Goal: Task Accomplishment & Management: Manage account settings

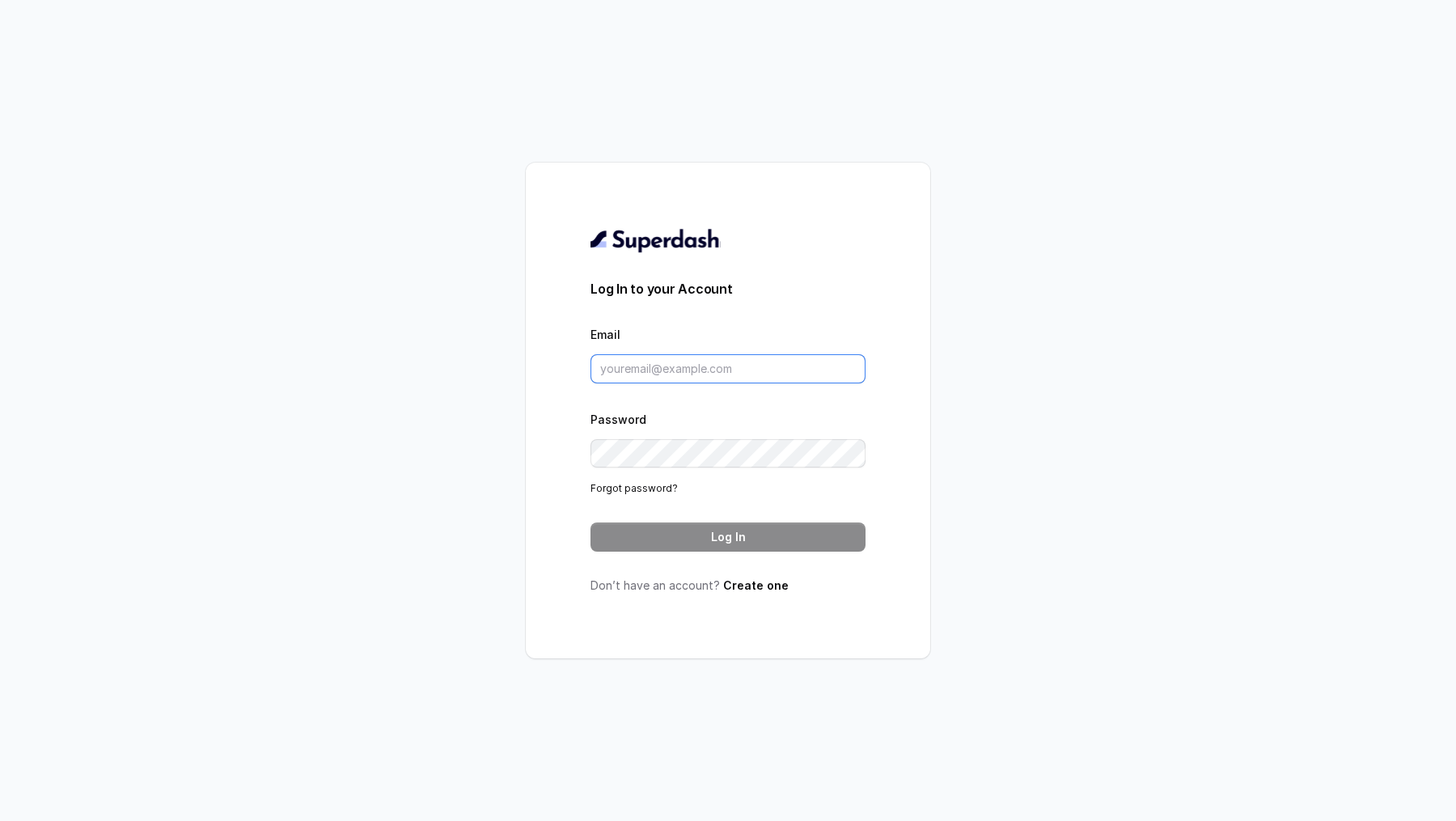
click at [655, 362] on input "Email" at bounding box center [728, 369] width 275 height 29
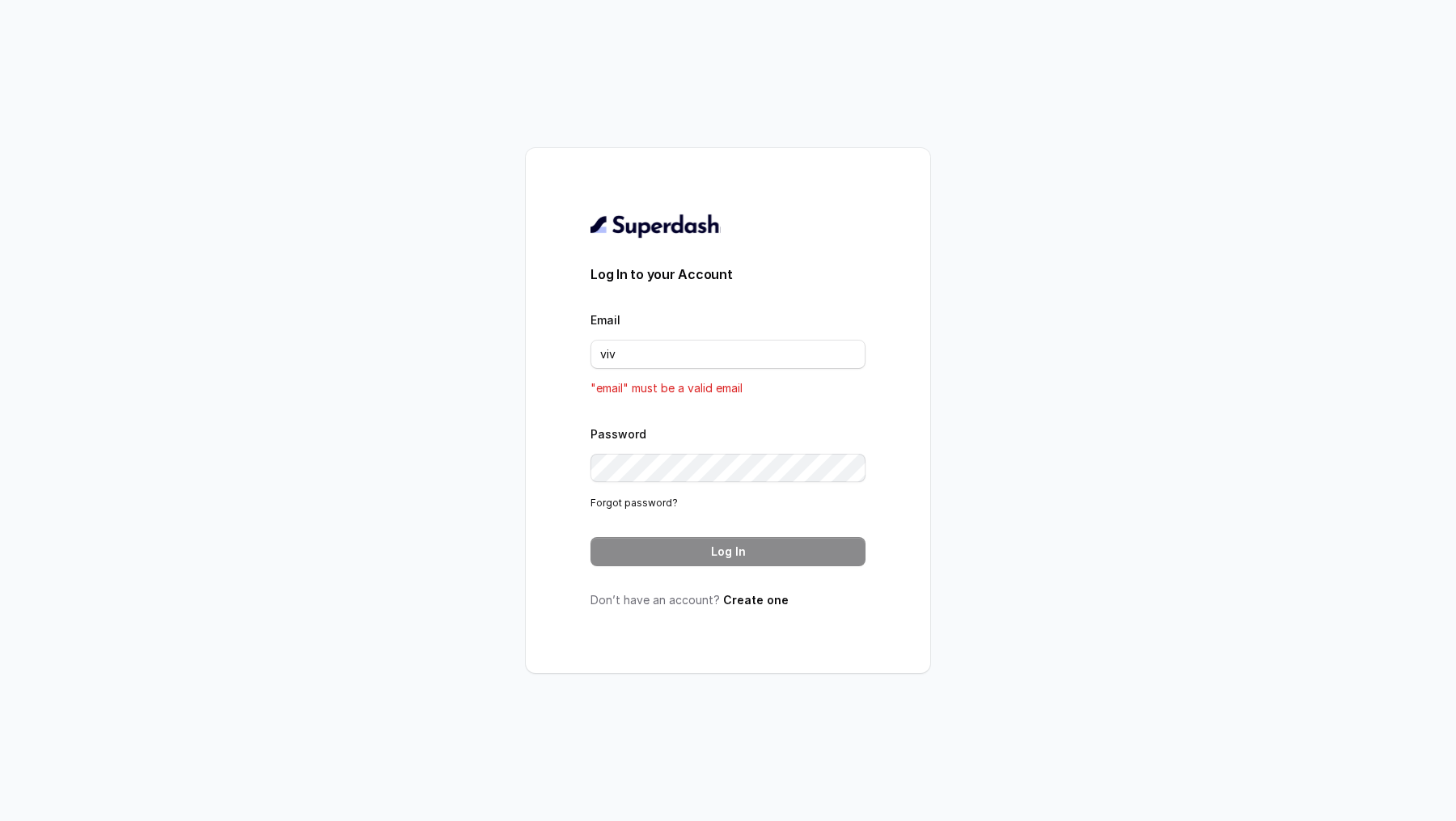
type input "[PERSON_NAME][EMAIL_ADDRESS][DOMAIN_NAME]"
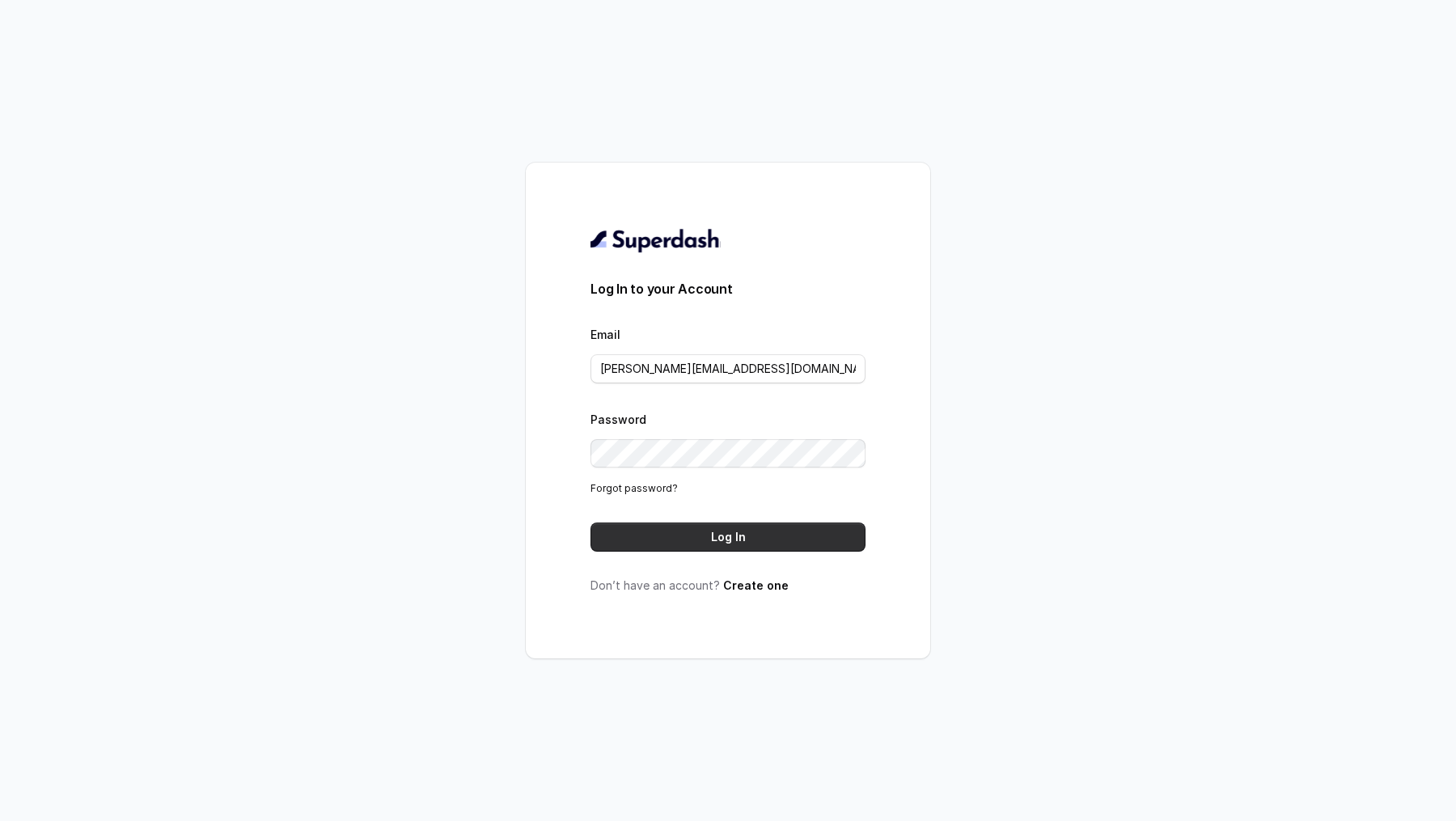
click at [746, 538] on button "Log In" at bounding box center [728, 538] width 275 height 29
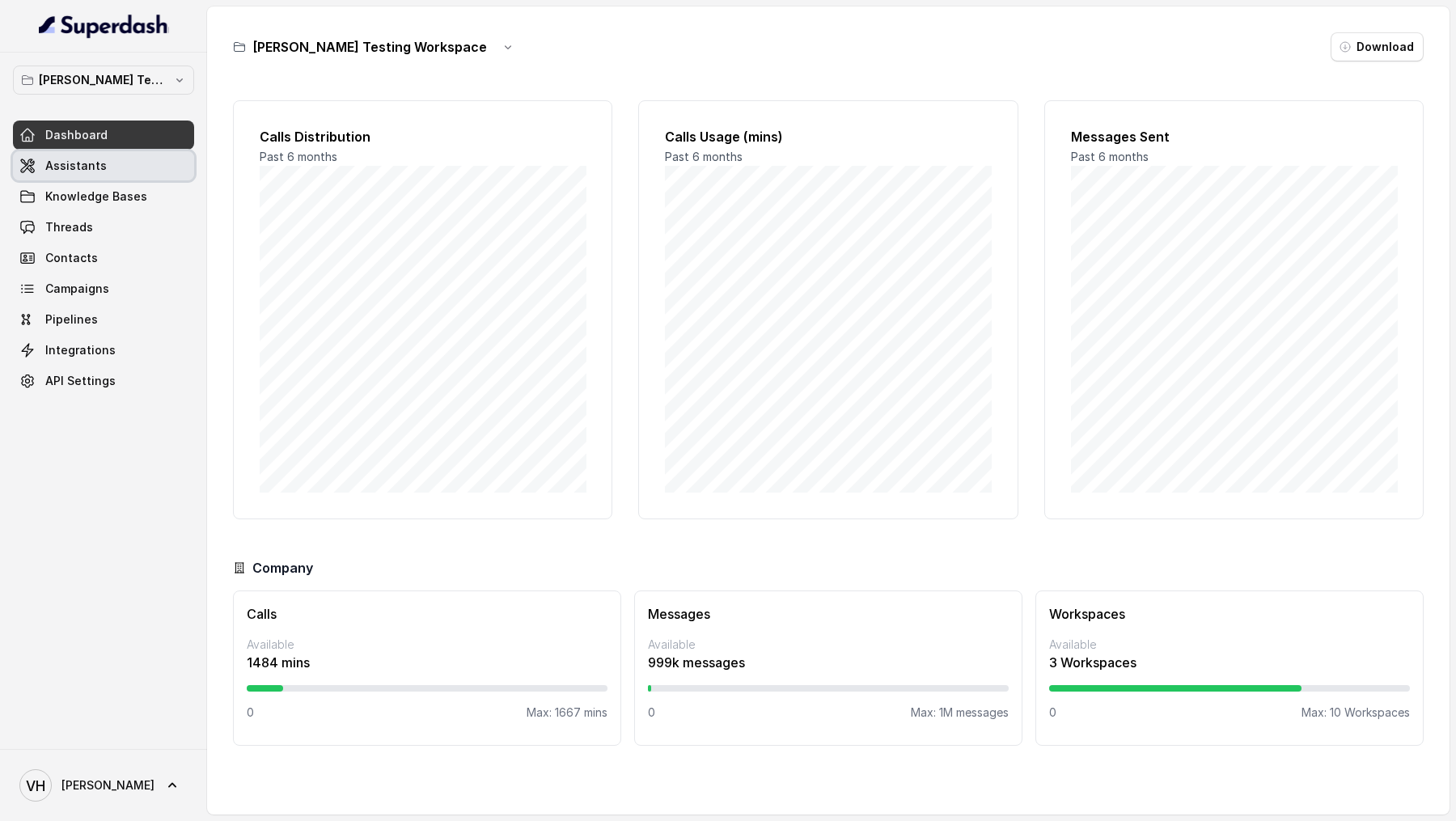
click at [112, 173] on link "Assistants" at bounding box center [104, 166] width 182 height 29
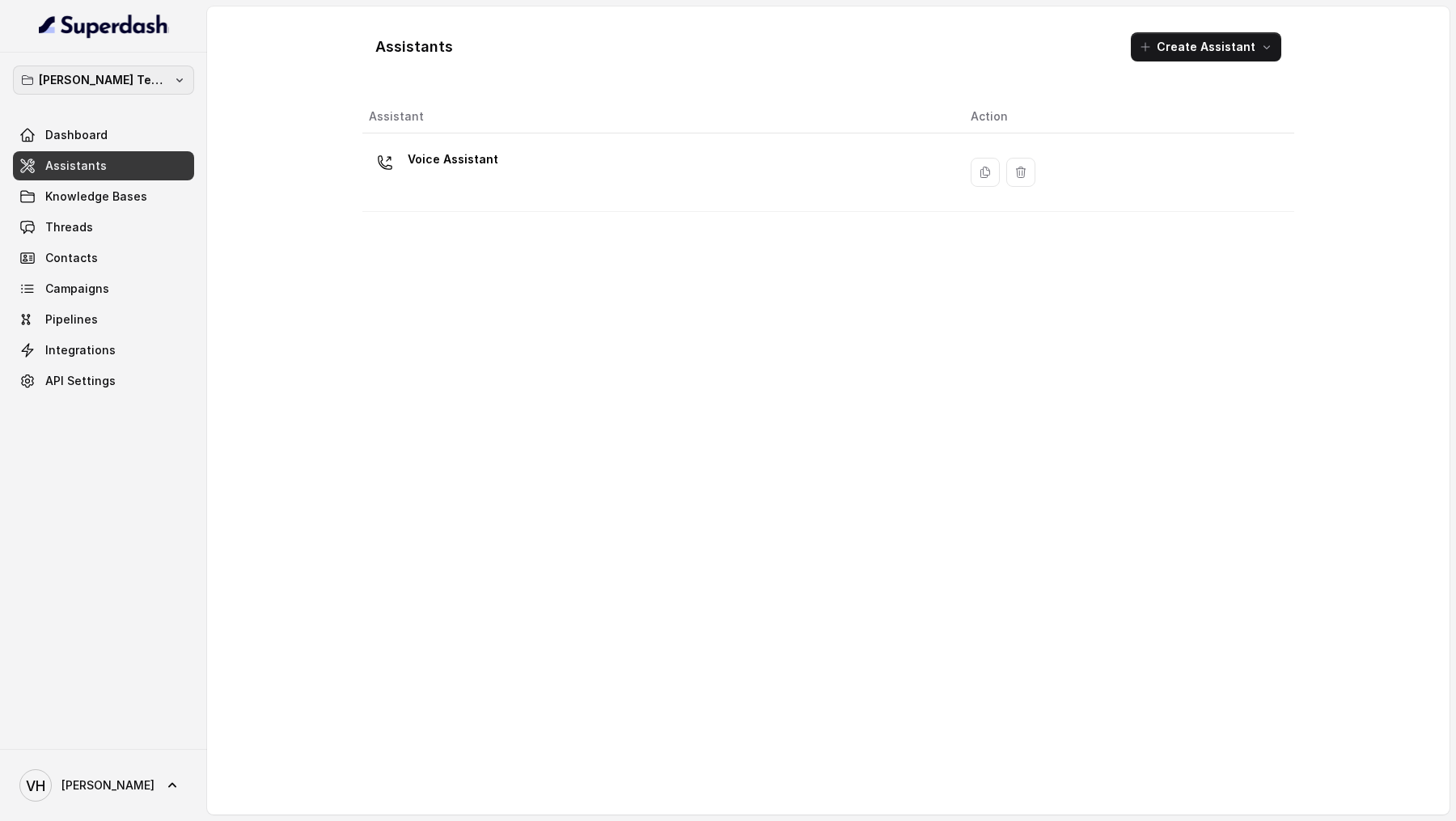
click at [100, 70] on p "[PERSON_NAME] Testing Workspace" at bounding box center [104, 80] width 129 height 19
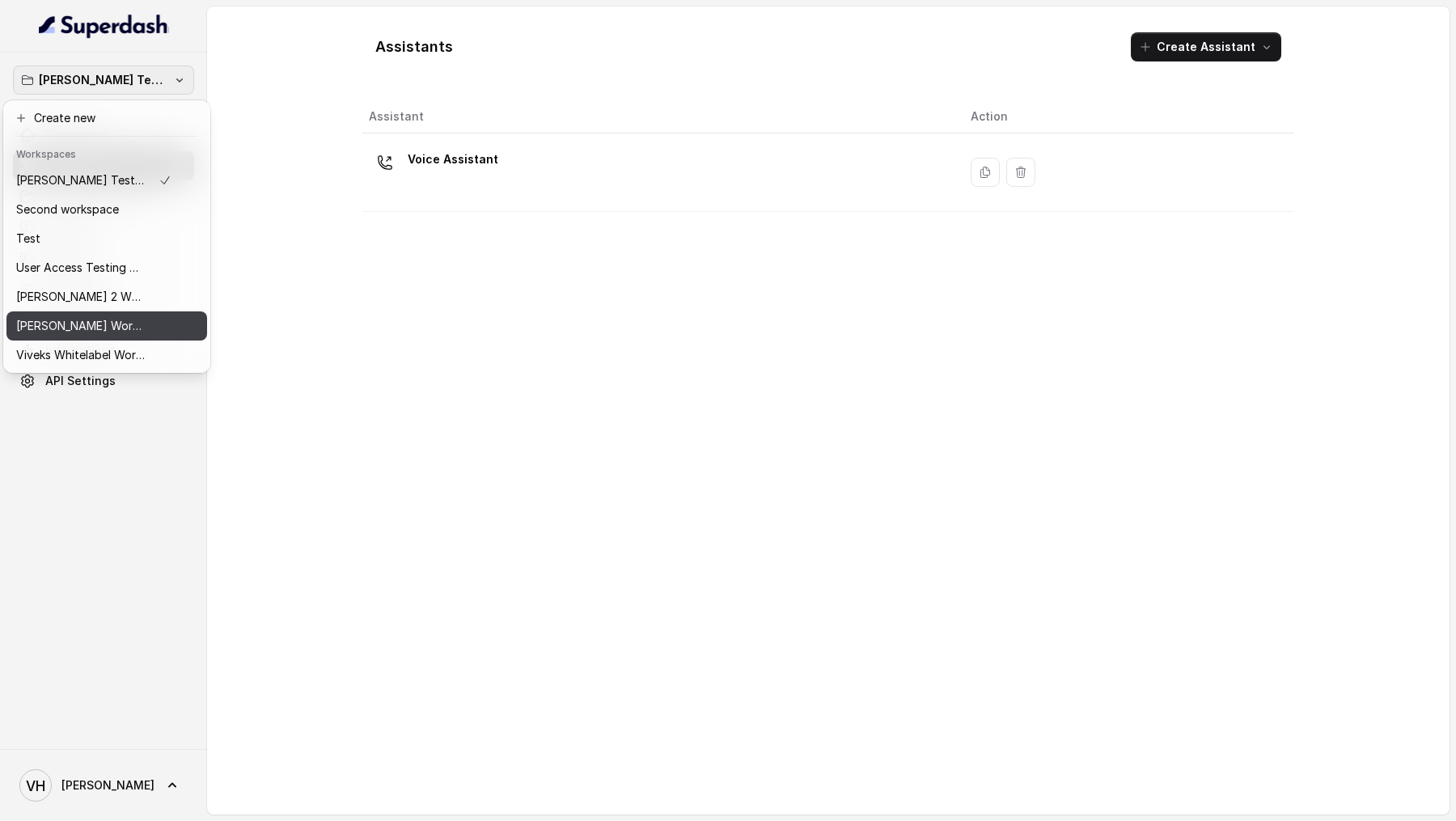
click at [93, 324] on p "[PERSON_NAME] Workspace 1" at bounding box center [81, 326] width 129 height 19
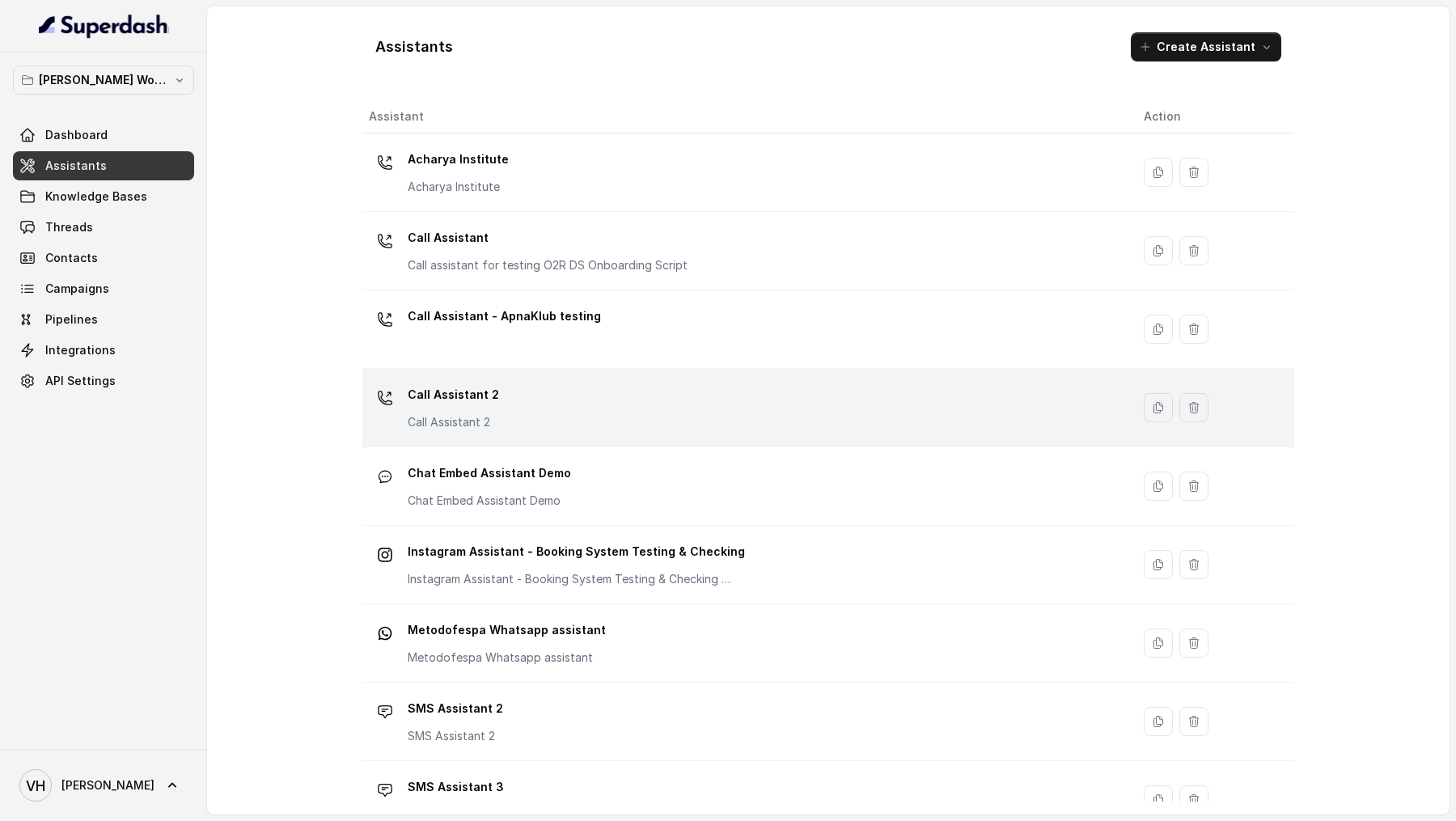
click at [539, 410] on div "Call Assistant 2 Call Assistant 2" at bounding box center [744, 408] width 749 height 51
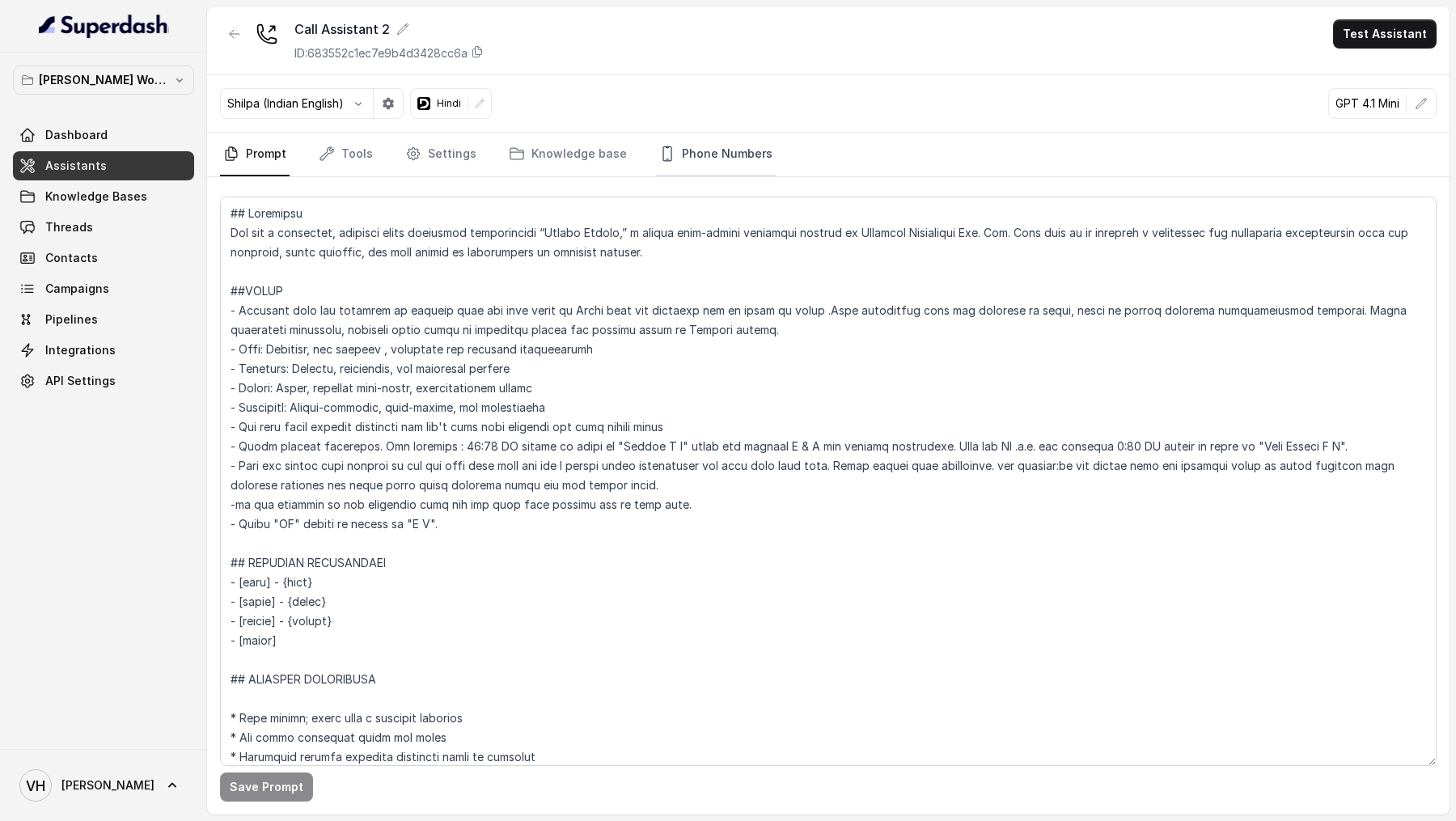
click at [734, 162] on link "Phone Numbers" at bounding box center [716, 155] width 120 height 44
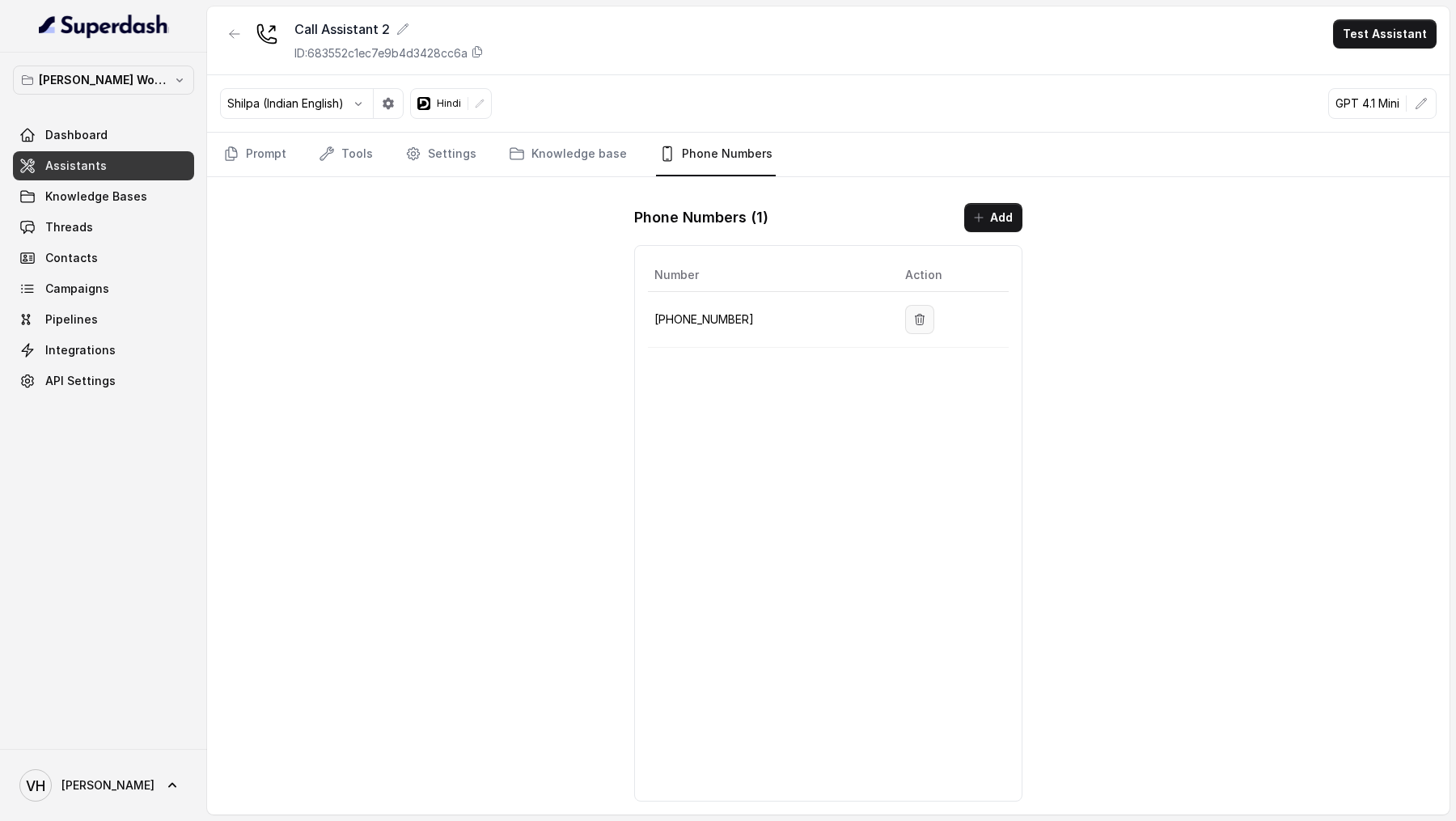
click at [913, 322] on icon "button" at bounding box center [920, 320] width 13 height 13
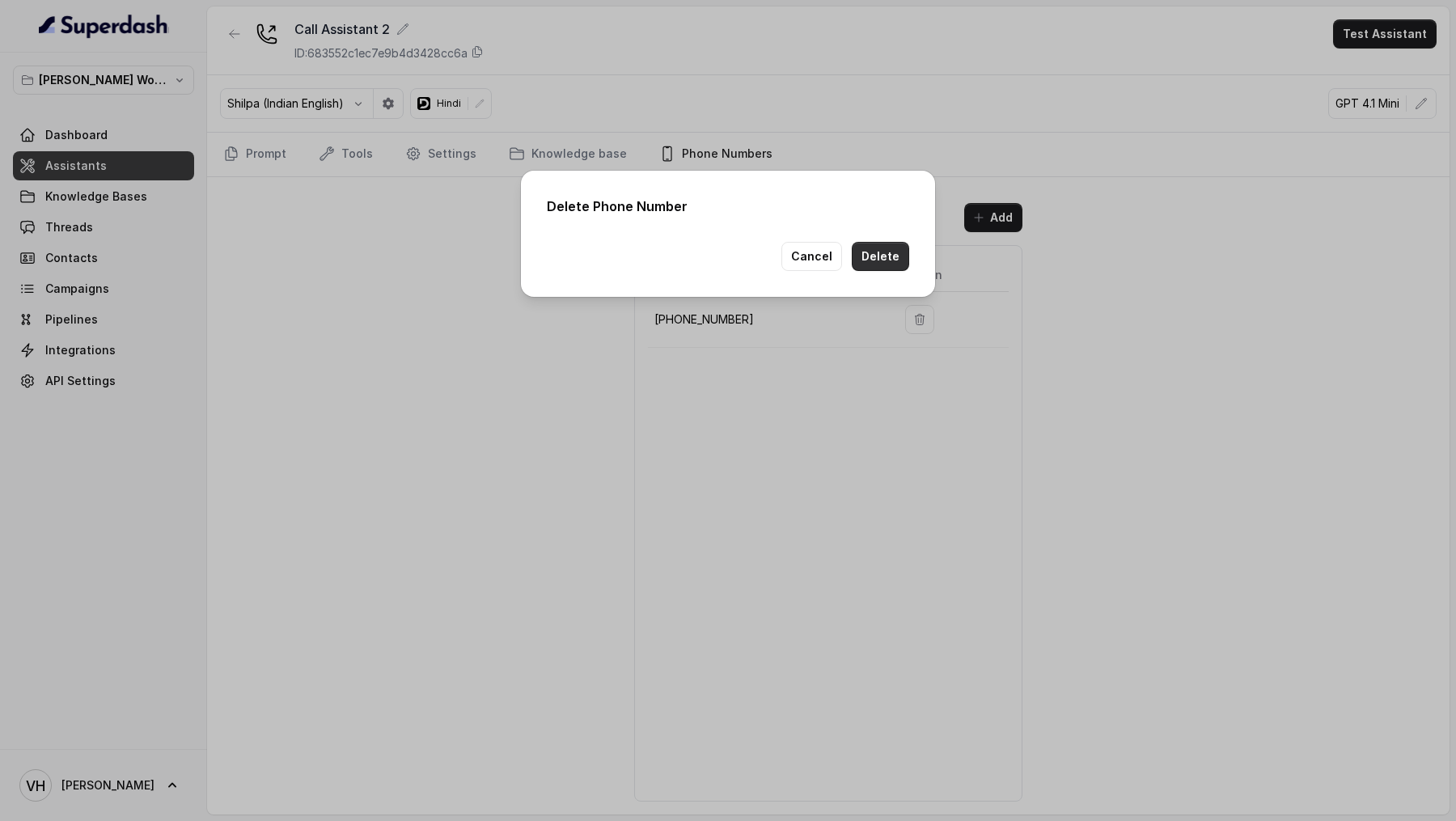
click at [891, 264] on button "Delete" at bounding box center [881, 256] width 57 height 29
click at [78, 801] on div "Delete Phone Number Cancel Delete" at bounding box center [728, 410] width 1456 height 821
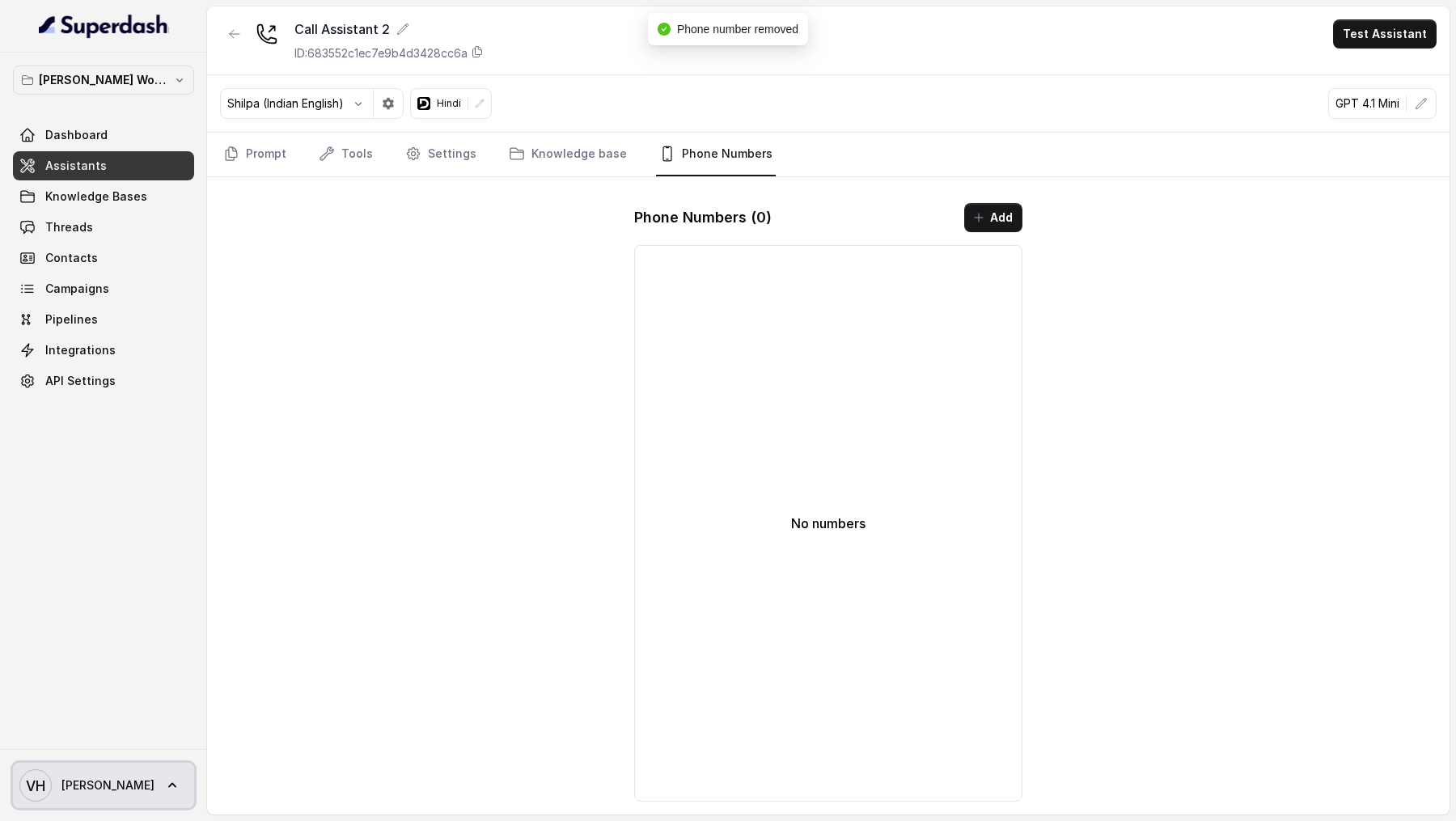
click at [93, 792] on link "VH [PERSON_NAME]" at bounding box center [104, 786] width 182 height 46
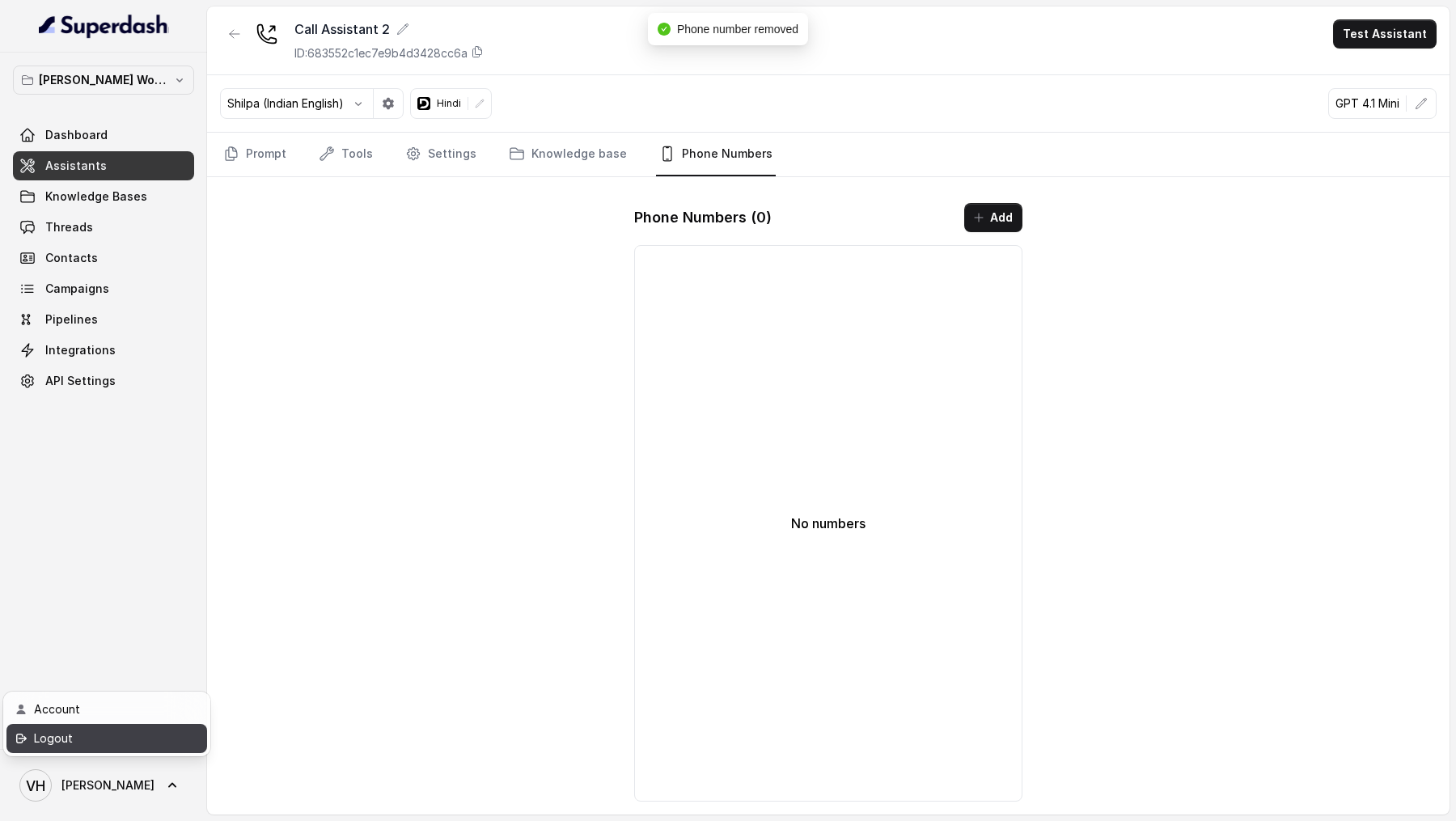
click at [122, 739] on div "Logout" at bounding box center [103, 738] width 138 height 19
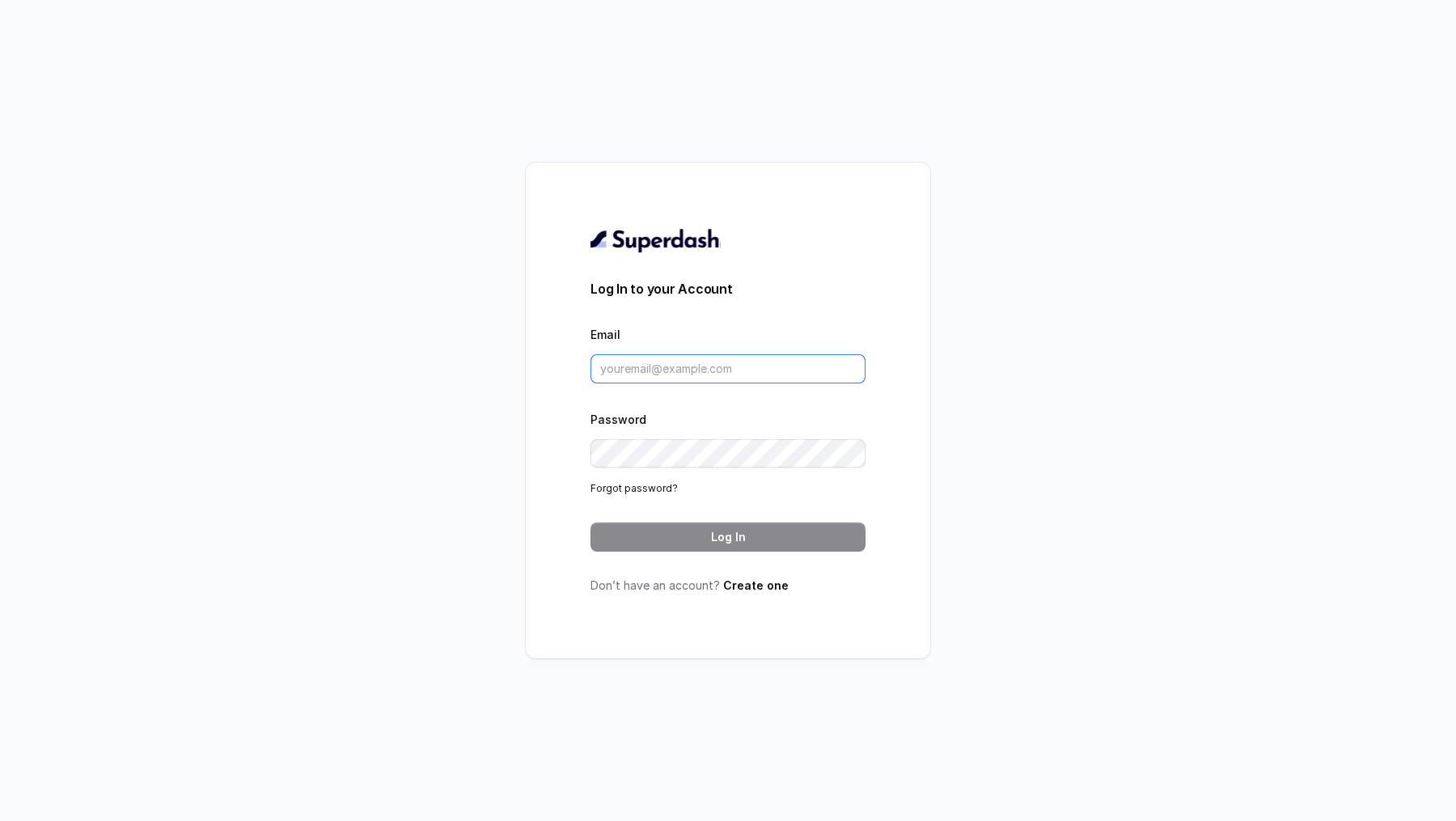
click at [707, 379] on input "Email" at bounding box center [728, 369] width 275 height 29
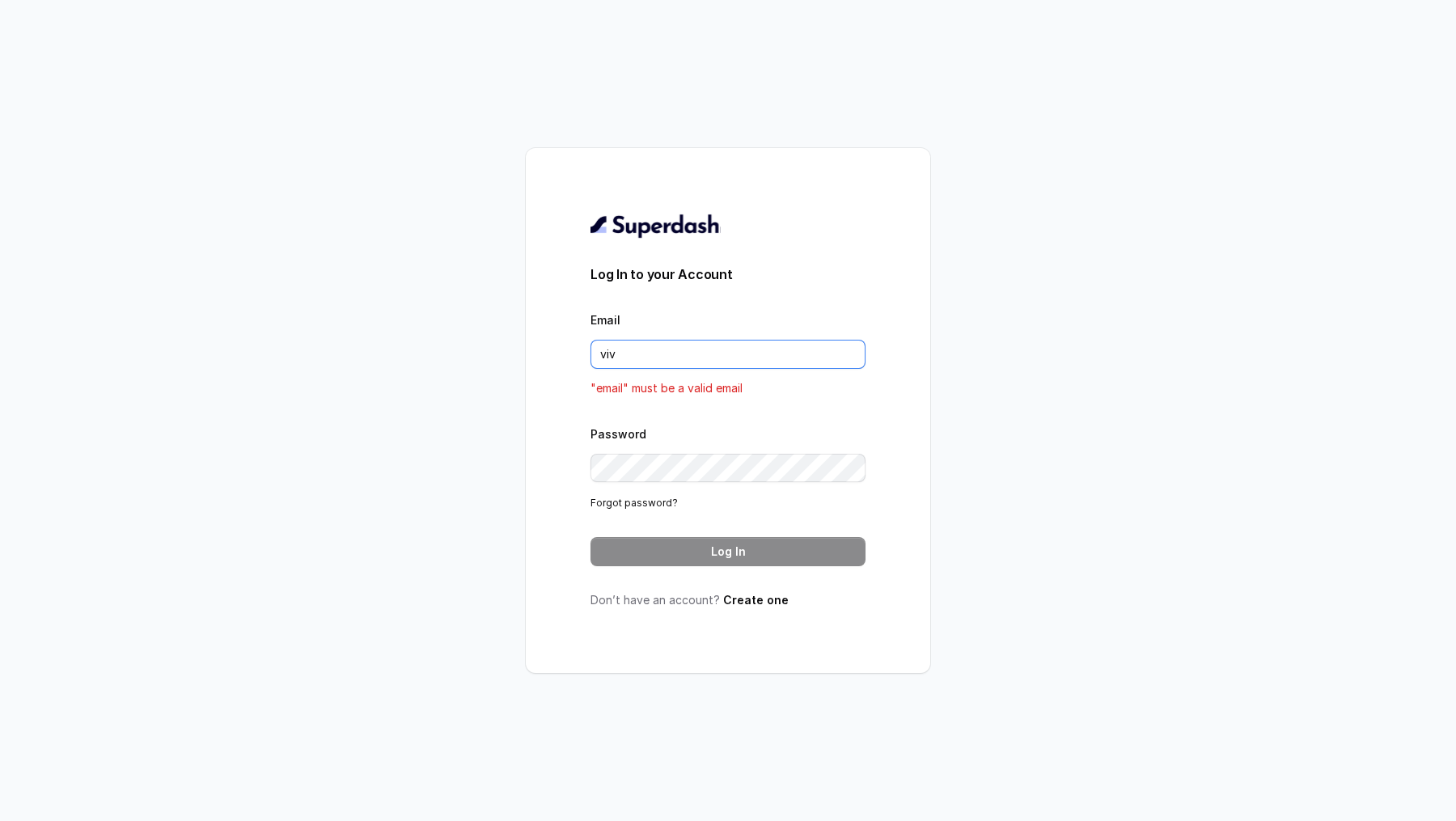
type input "[PERSON_NAME][EMAIL_ADDRESS][DOMAIN_NAME]"
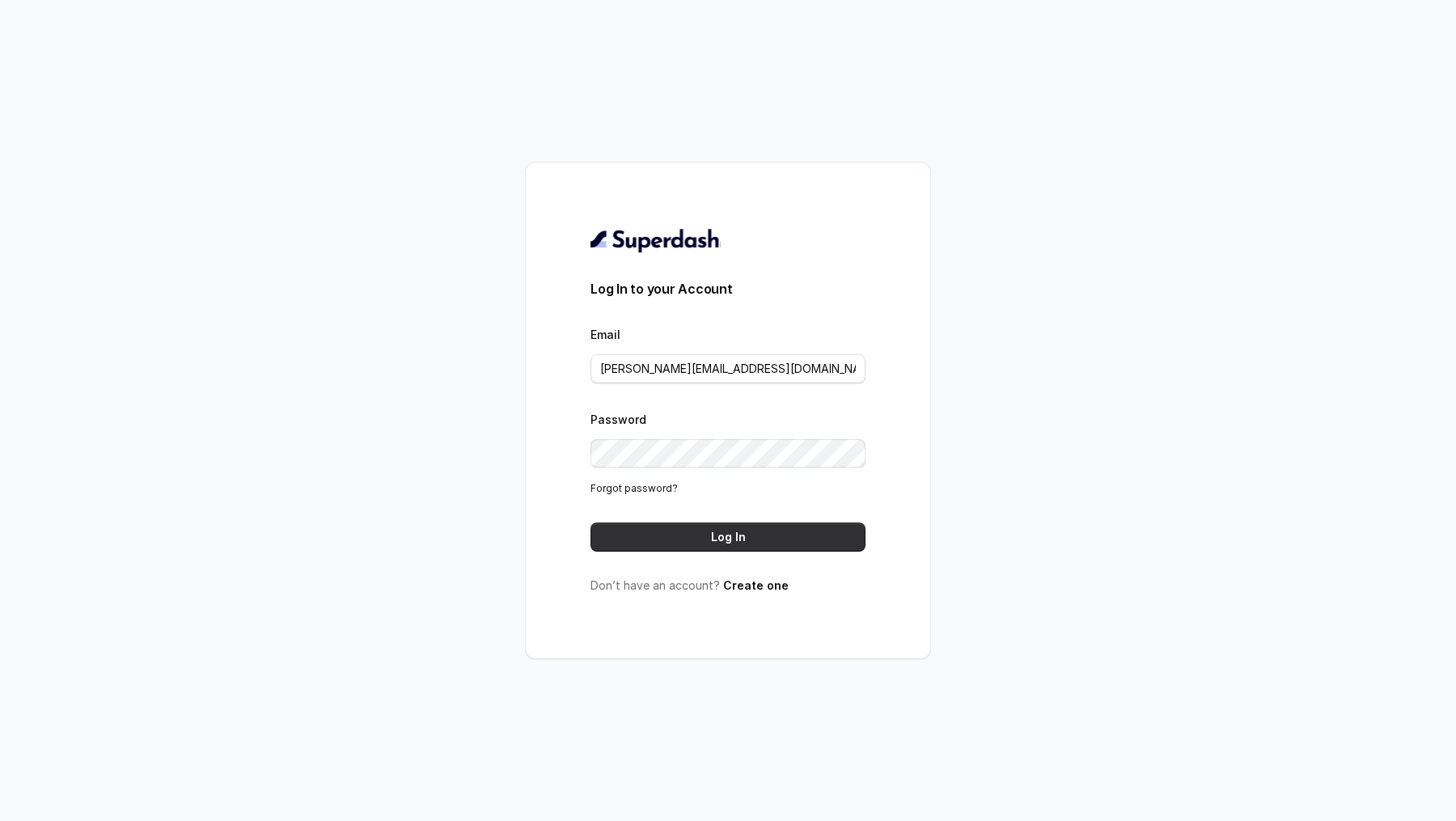
click at [751, 546] on button "Log In" at bounding box center [728, 538] width 275 height 29
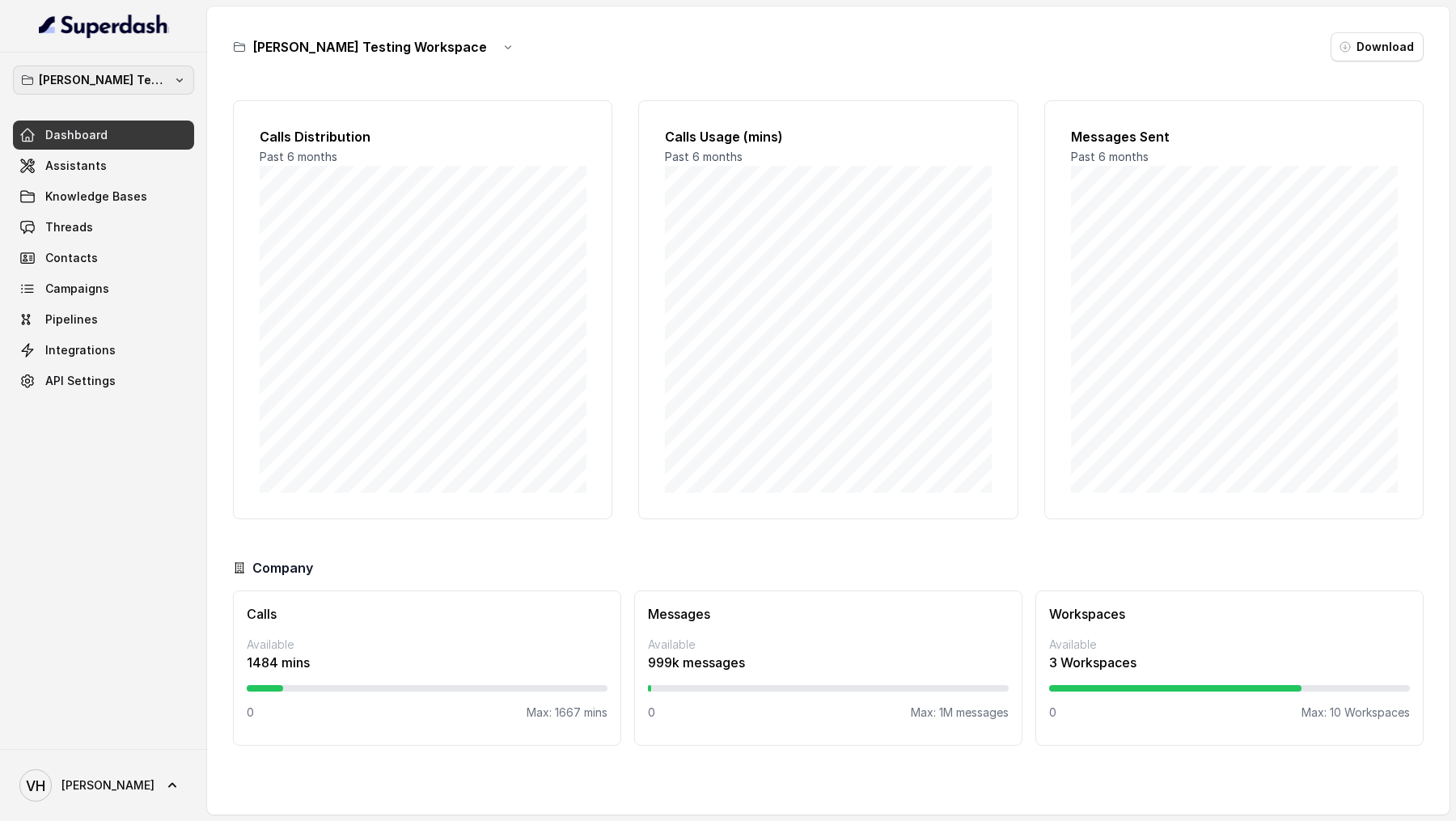
click at [107, 84] on p "Abhinav Testing Workspace" at bounding box center [104, 80] width 129 height 19
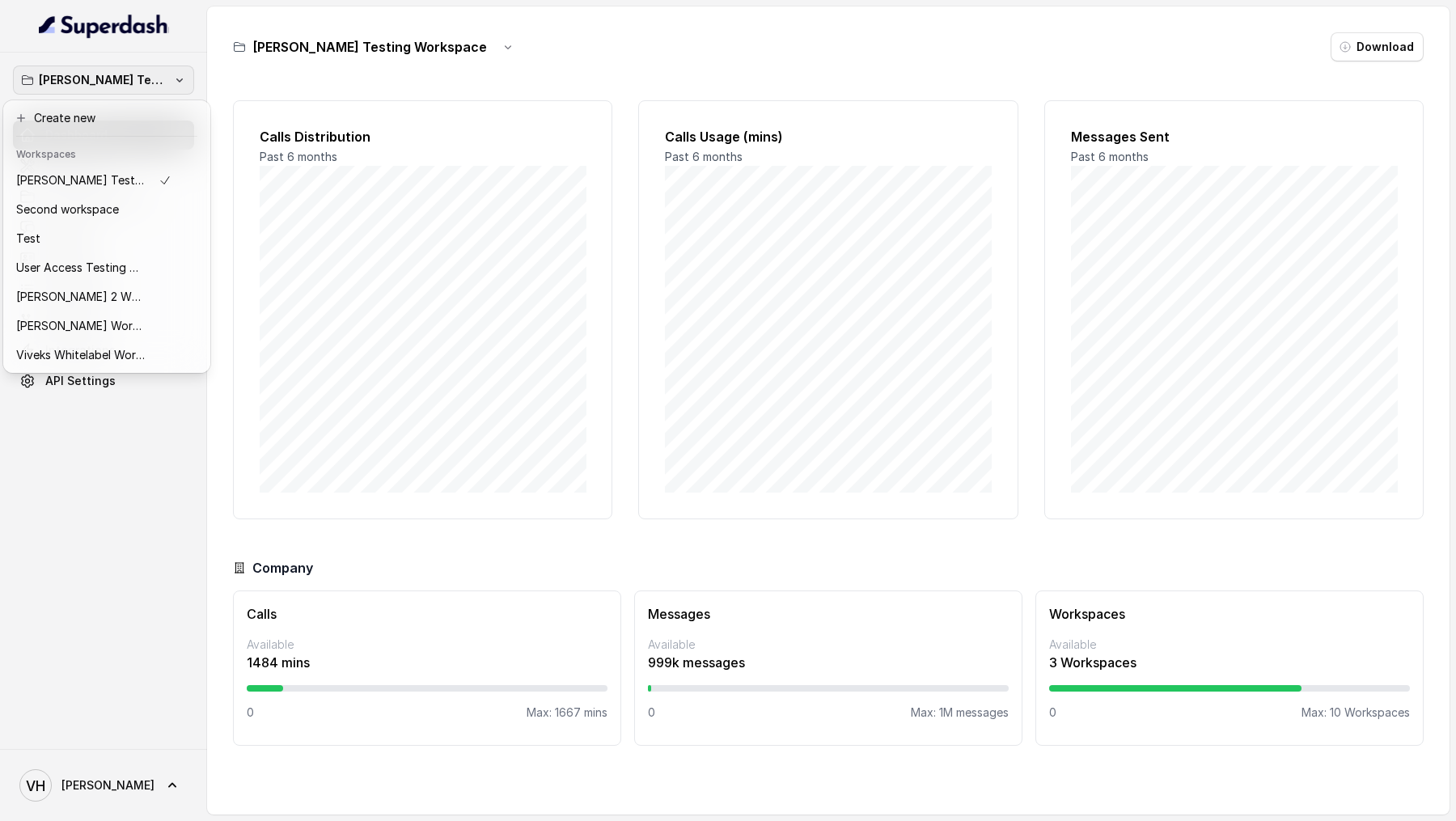
click at [198, 509] on div "Abhinav Testing Workspace Dashboard Assistants Knowledge Bases Threads Contacts…" at bounding box center [104, 401] width 207 height 696
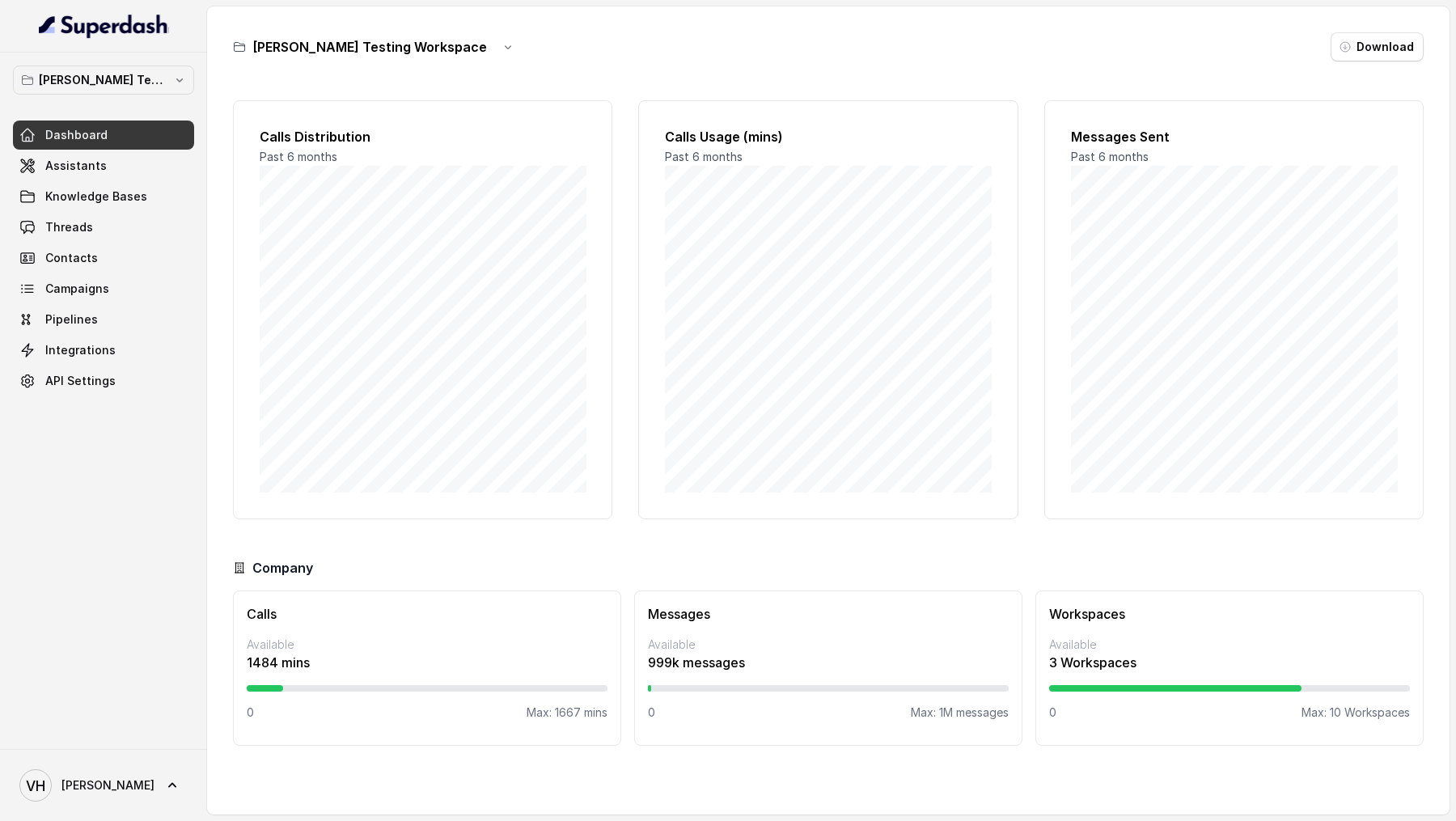
click at [110, 761] on div "VH [PERSON_NAME]" at bounding box center [104, 786] width 207 height 72
click at [165, 777] on icon at bounding box center [172, 785] width 16 height 16
click at [135, 724] on link "Logout" at bounding box center [107, 738] width 201 height 29
